Goal: Download file/media

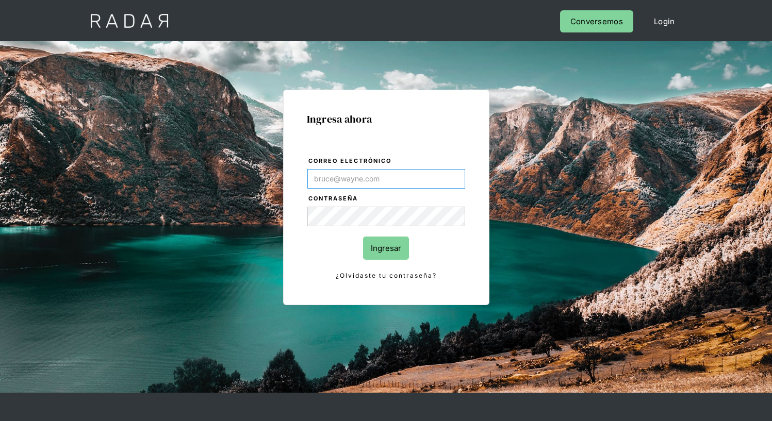
type input "[EMAIL_ADDRESS][PERSON_NAME][DOMAIN_NAME]"
click at [386, 248] on input "Ingresar" at bounding box center [386, 248] width 46 height 23
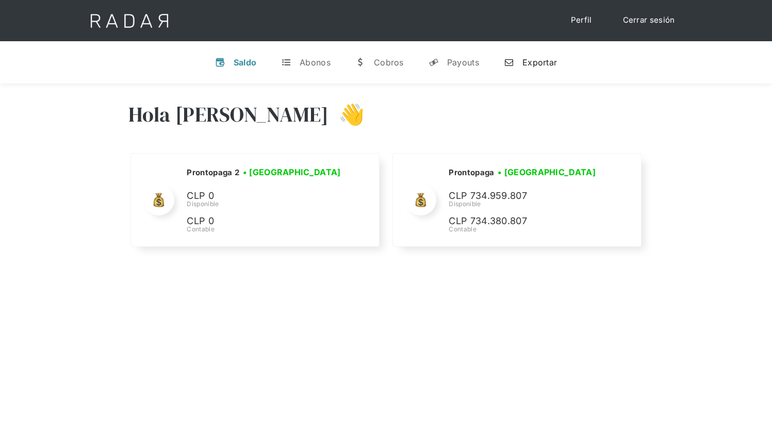
click at [530, 62] on div "Exportar" at bounding box center [539, 62] width 35 height 10
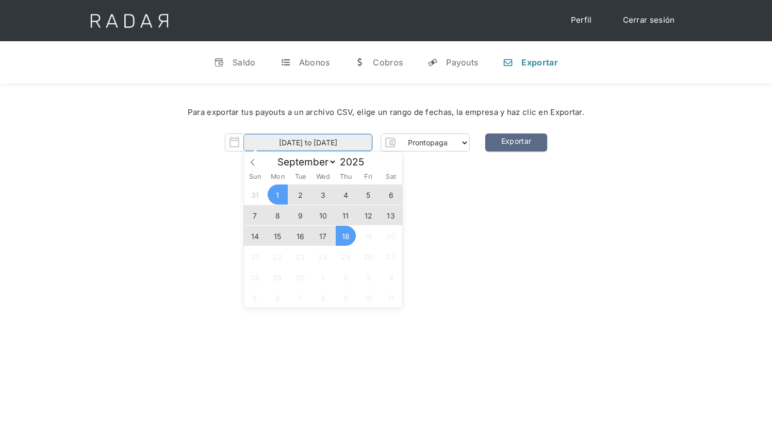
click at [308, 143] on input "[DATE] to [DATE]" at bounding box center [307, 142] width 129 height 17
click at [323, 236] on span "17" at bounding box center [323, 236] width 20 height 20
type input "[DATE]"
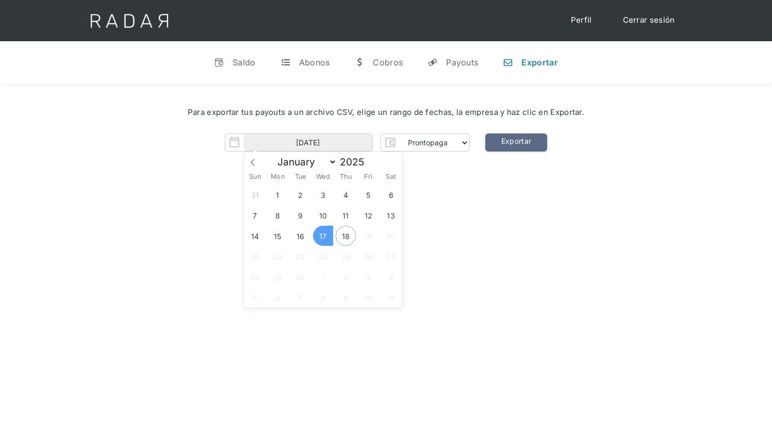
click at [323, 236] on span "17" at bounding box center [323, 236] width 20 height 20
click at [516, 143] on link "Exportar" at bounding box center [516, 143] width 62 height 18
